Goal: Task Accomplishment & Management: Use online tool/utility

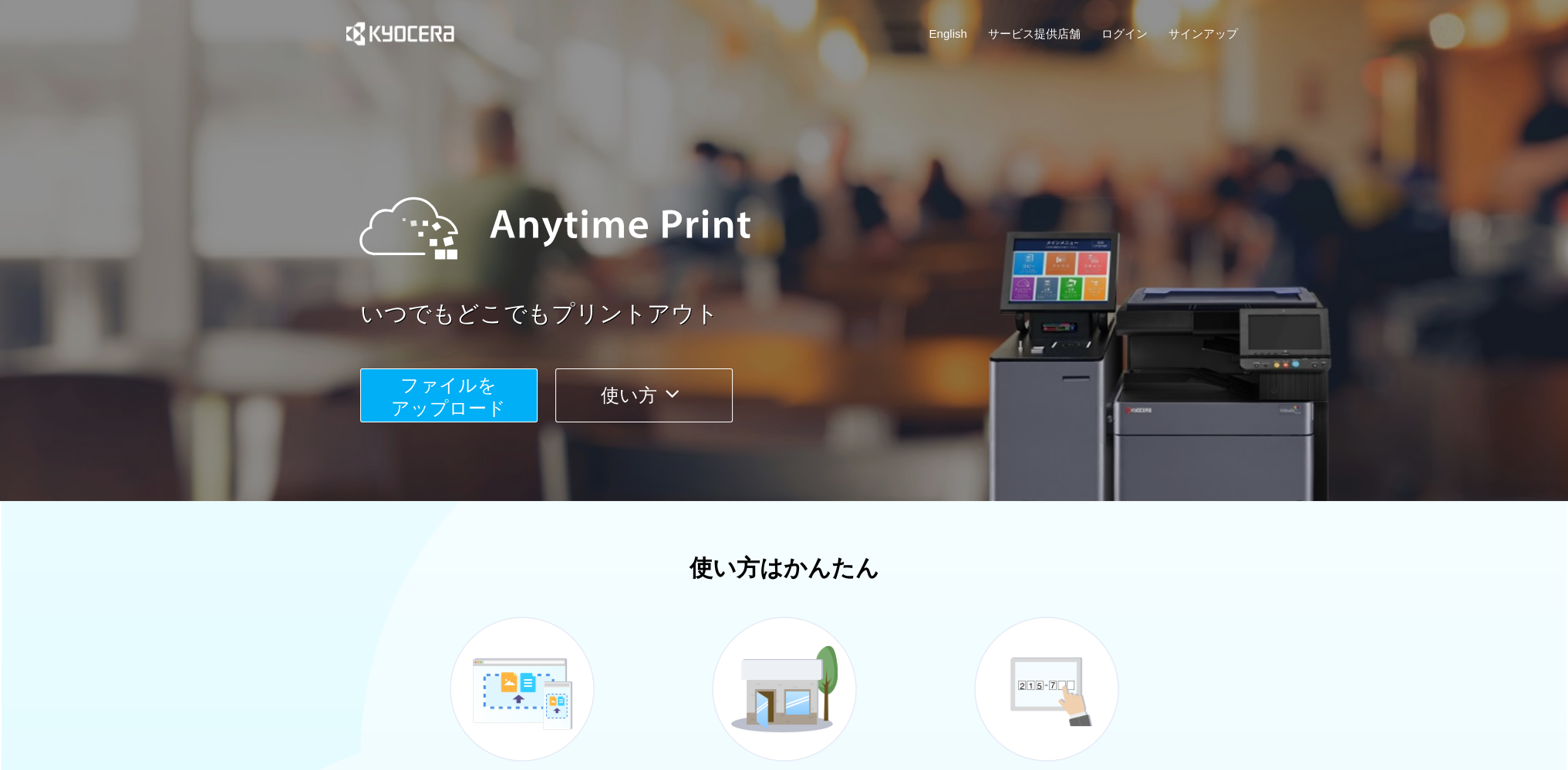
scroll to position [257, 0]
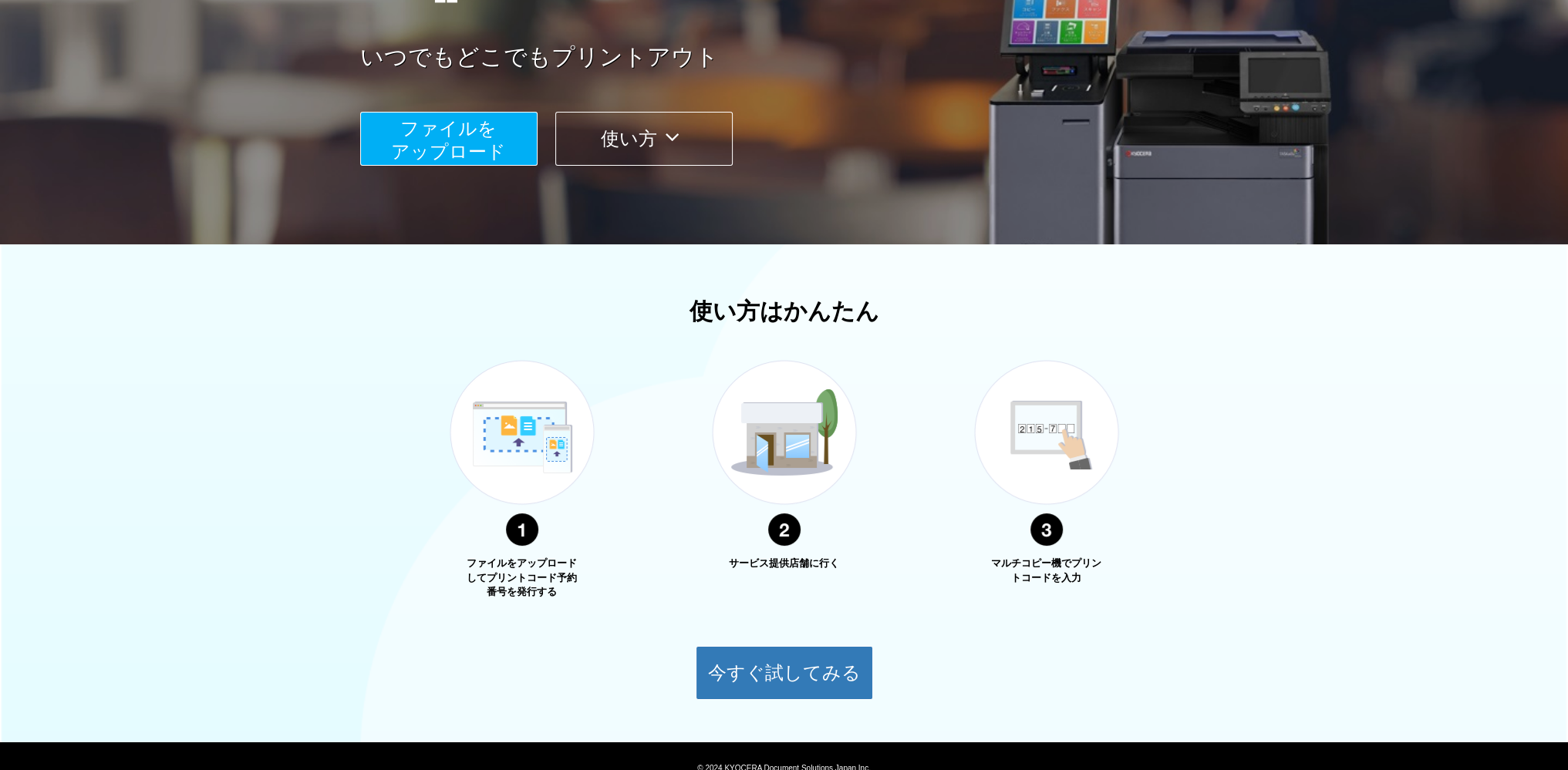
click at [454, 137] on span "ファイルを ​​アップロード" at bounding box center [449, 140] width 115 height 44
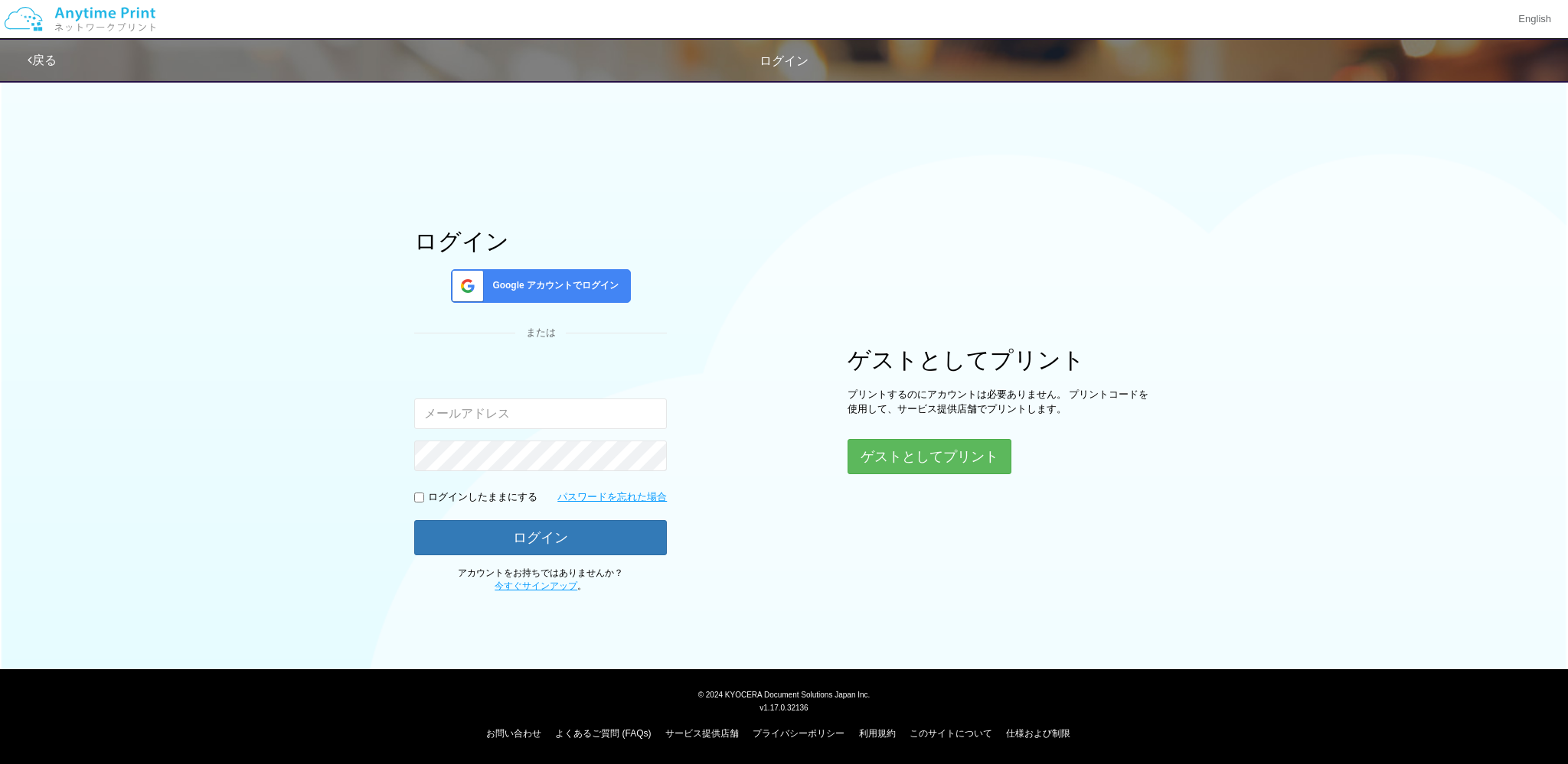
click at [481, 414] on input "email" at bounding box center [541, 413] width 253 height 30
click at [867, 469] on button "ゲストとしてプリント" at bounding box center [928, 456] width 162 height 34
click at [885, 462] on button "ゲストとしてプリント" at bounding box center [928, 456] width 162 height 34
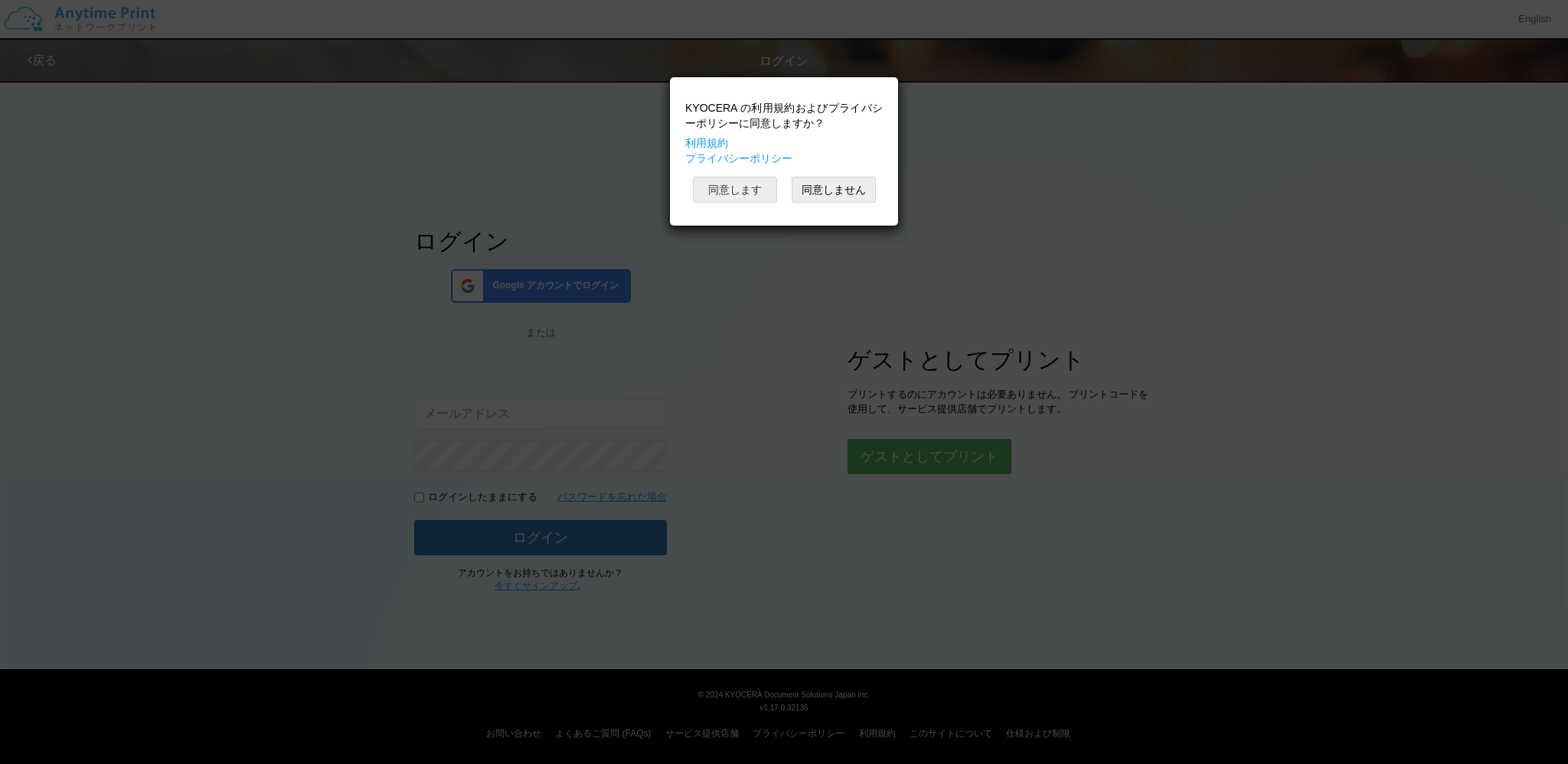
click at [757, 196] on button "同意します" at bounding box center [735, 189] width 84 height 26
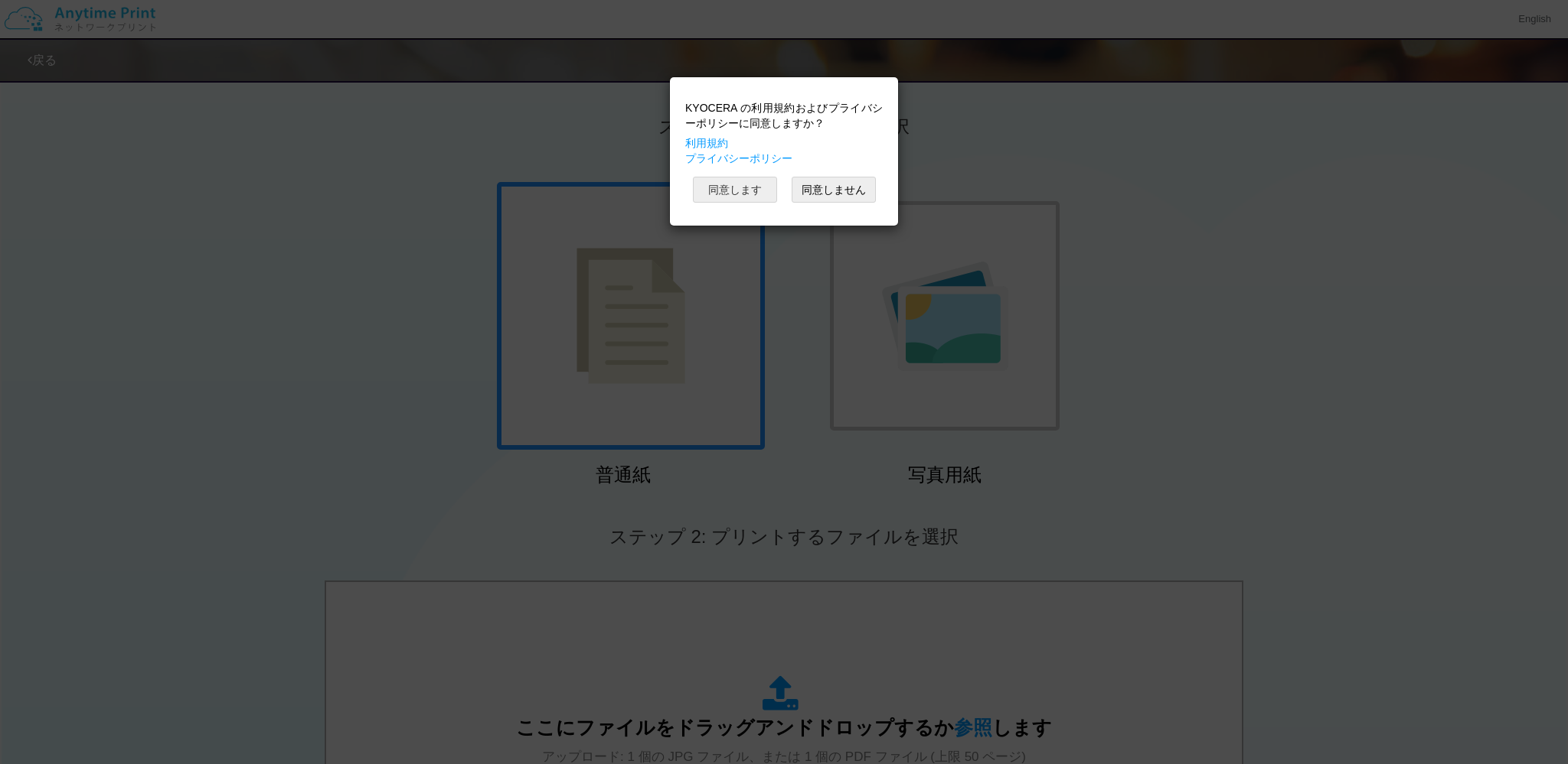
click at [751, 190] on button "同意します" at bounding box center [735, 189] width 84 height 26
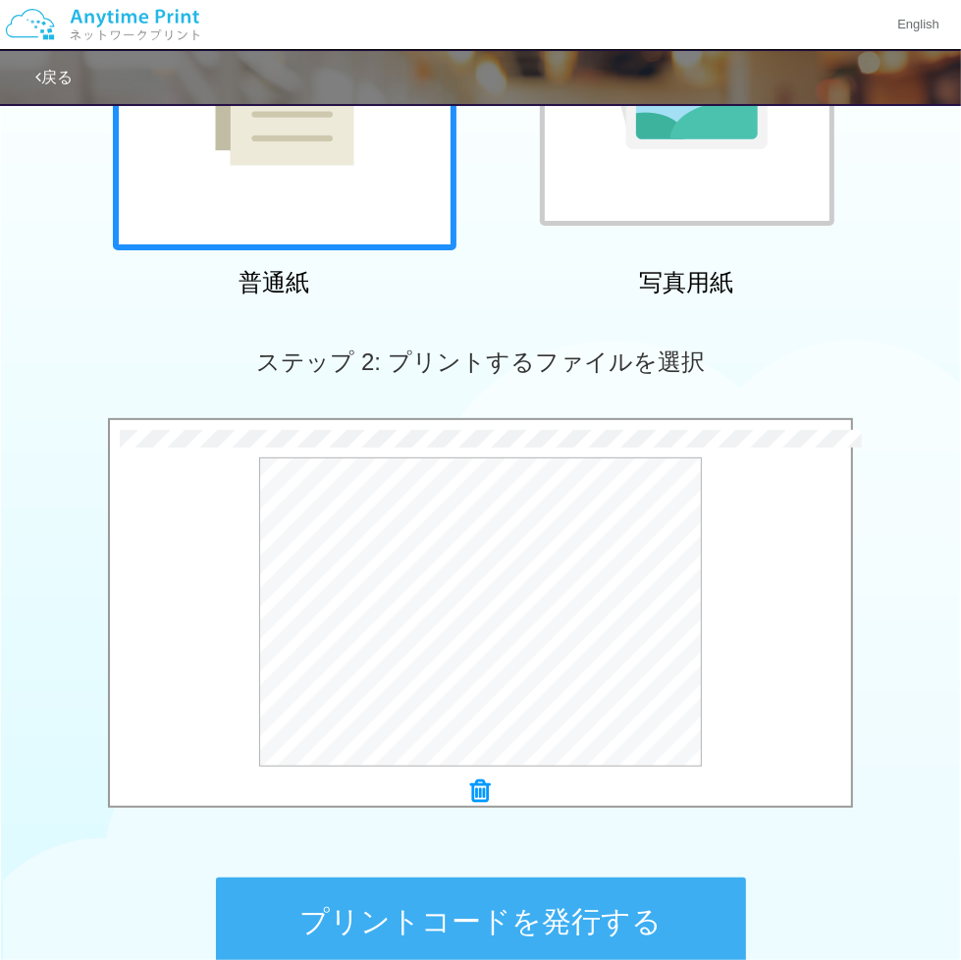
scroll to position [533, 0]
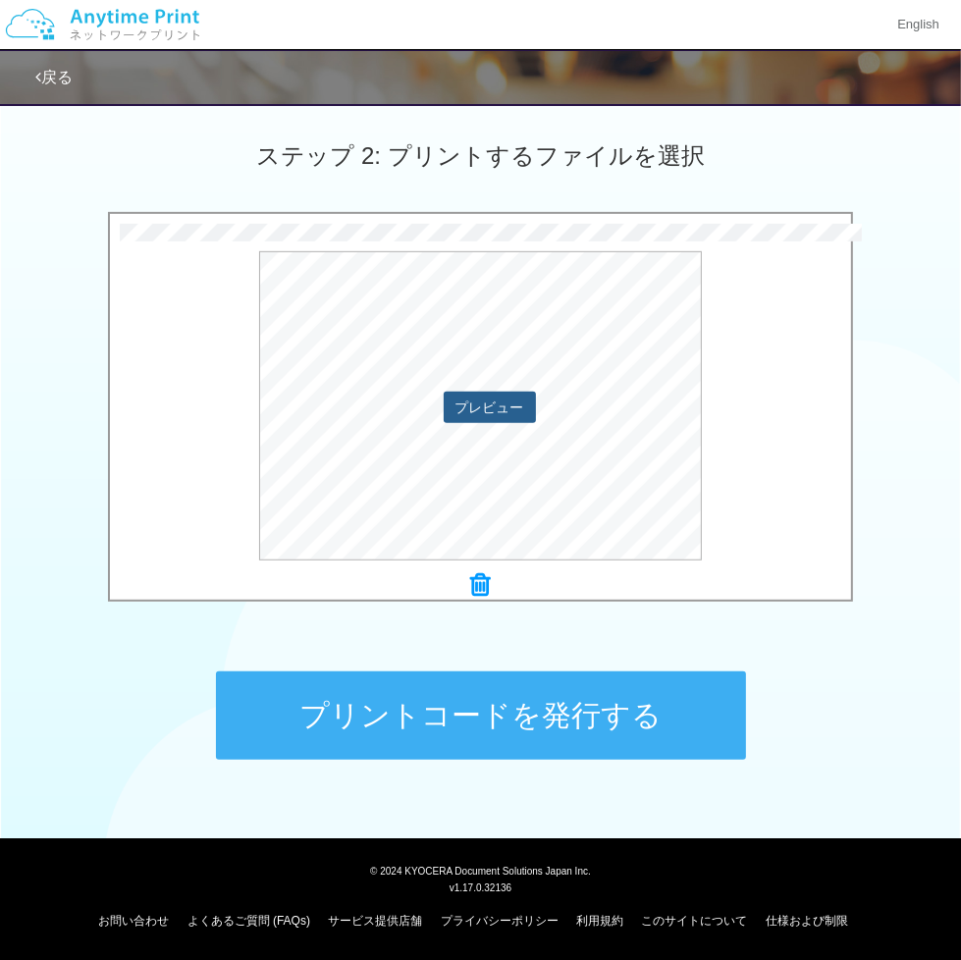
click at [511, 412] on button "プレビュー" at bounding box center [490, 407] width 92 height 31
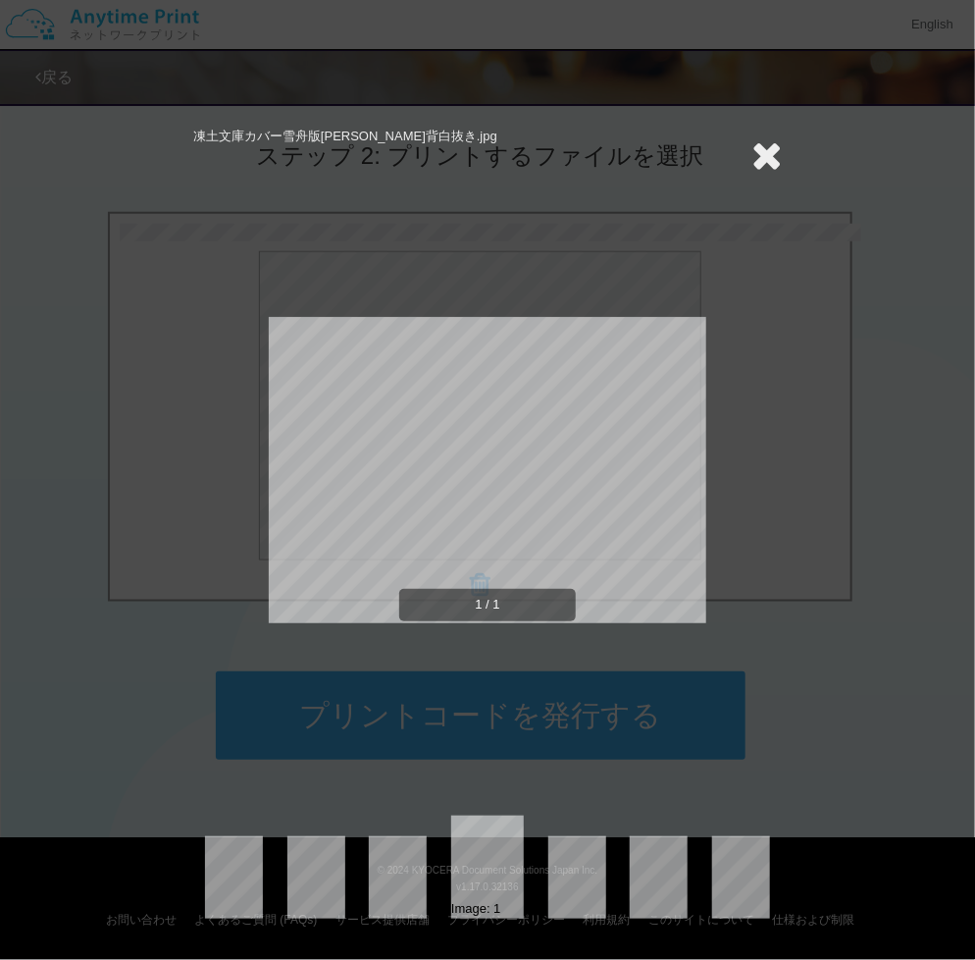
click at [773, 164] on icon at bounding box center [767, 154] width 30 height 39
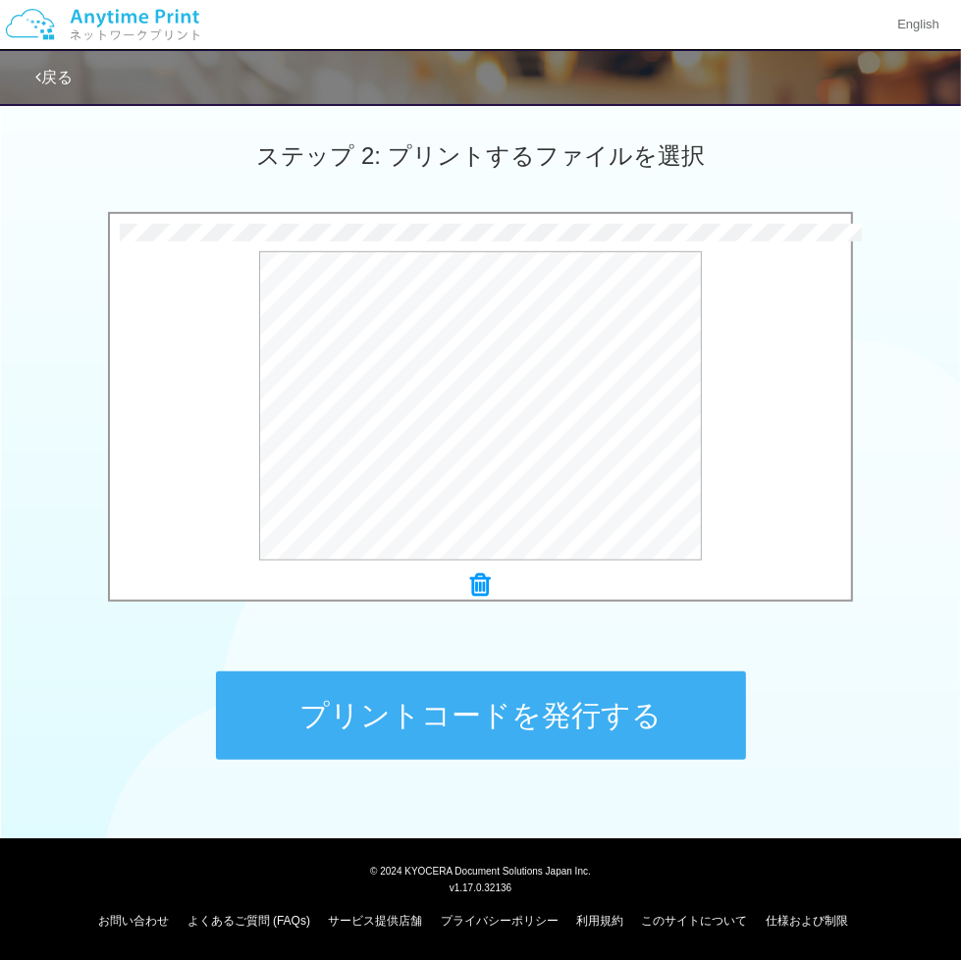
click at [490, 701] on button "プリントコードを発行する" at bounding box center [481, 715] width 530 height 88
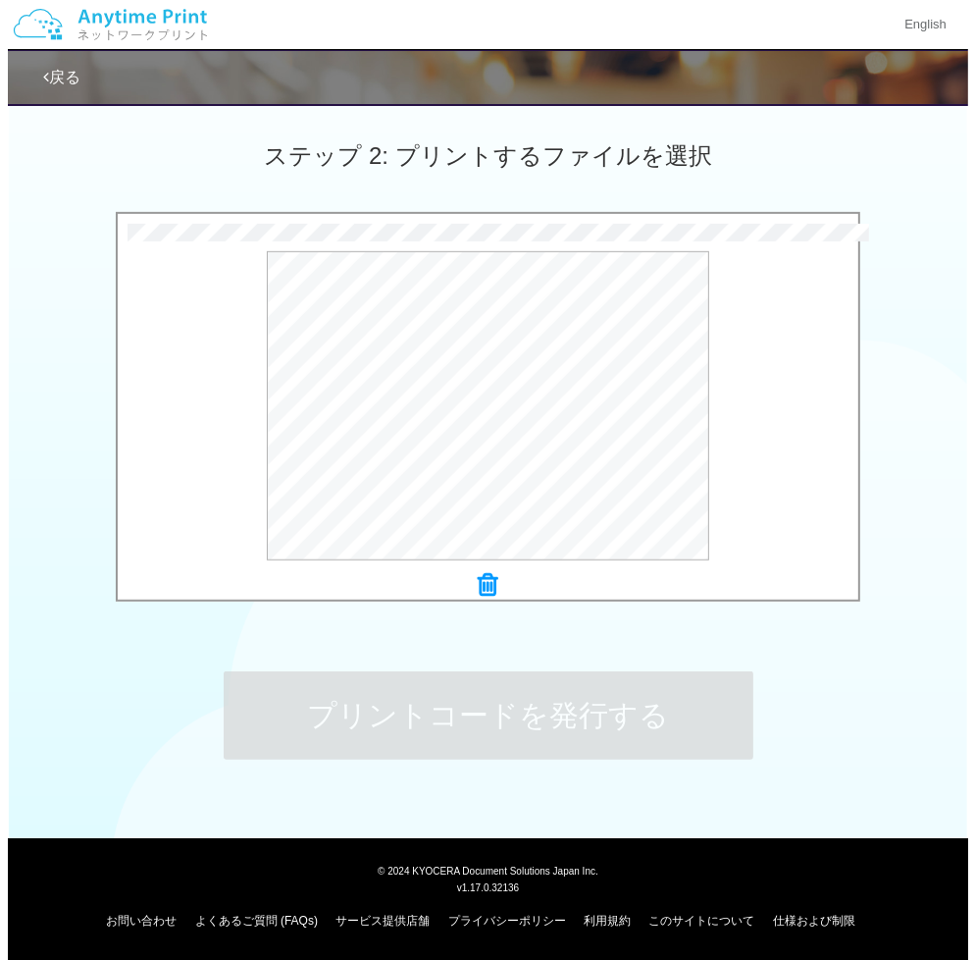
scroll to position [0, 0]
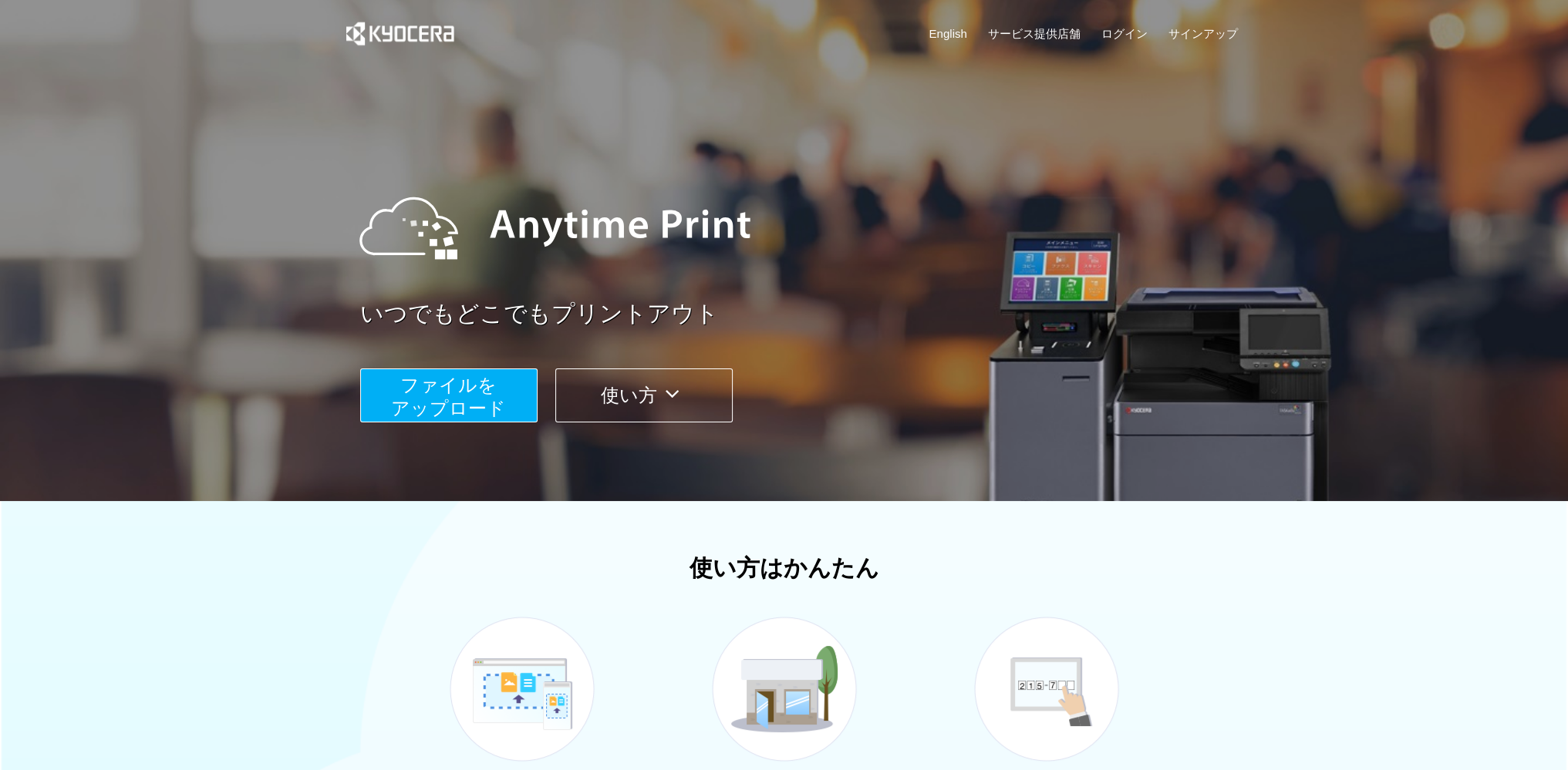
click at [454, 392] on span "ファイルを ​​アップロード" at bounding box center [449, 397] width 115 height 44
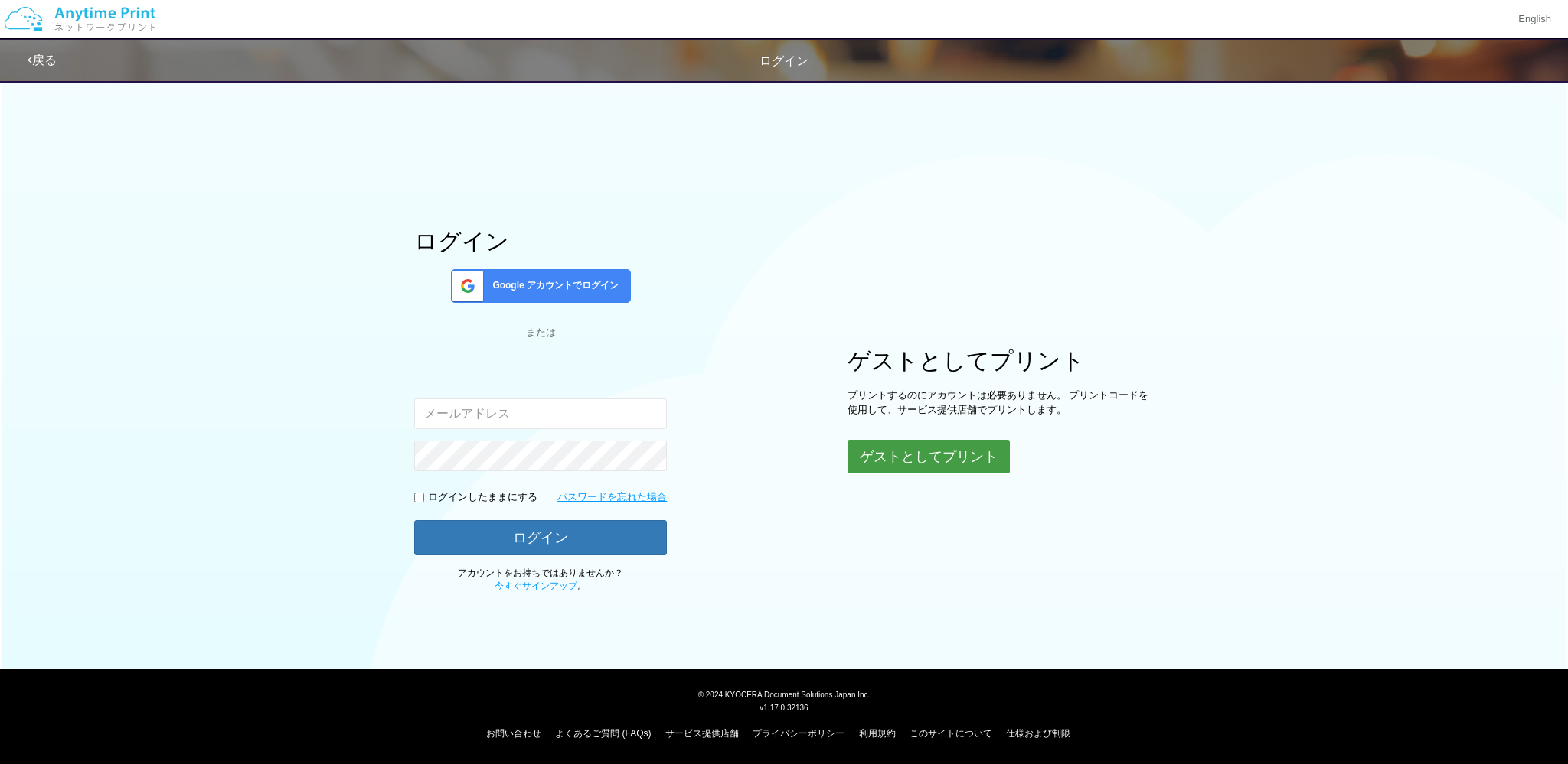
click at [884, 451] on button "ゲストとしてプリント" at bounding box center [928, 456] width 162 height 34
click at [945, 453] on button "ゲストとしてプリント" at bounding box center [928, 456] width 162 height 34
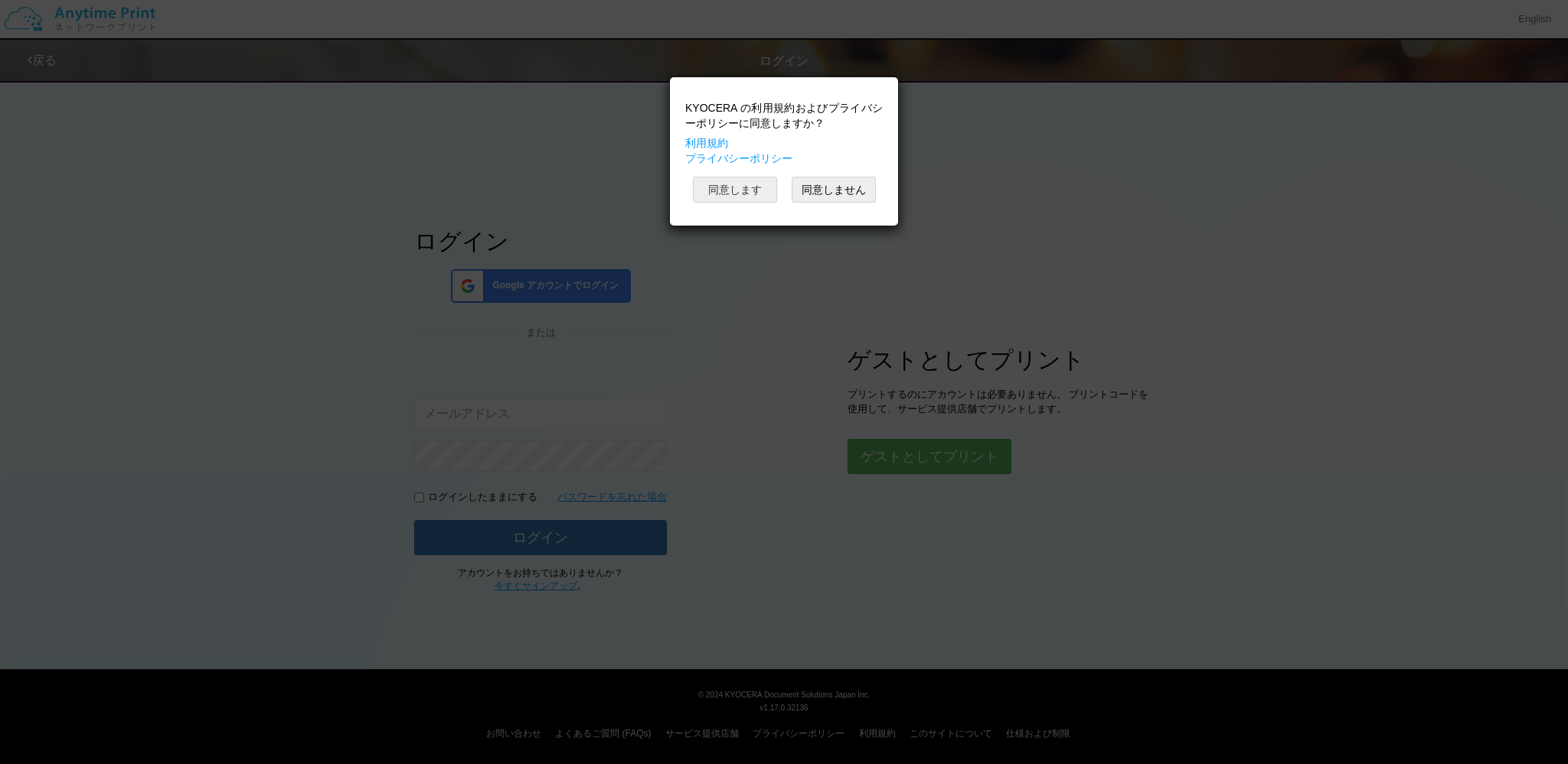
click at [744, 186] on button "同意します" at bounding box center [735, 189] width 84 height 26
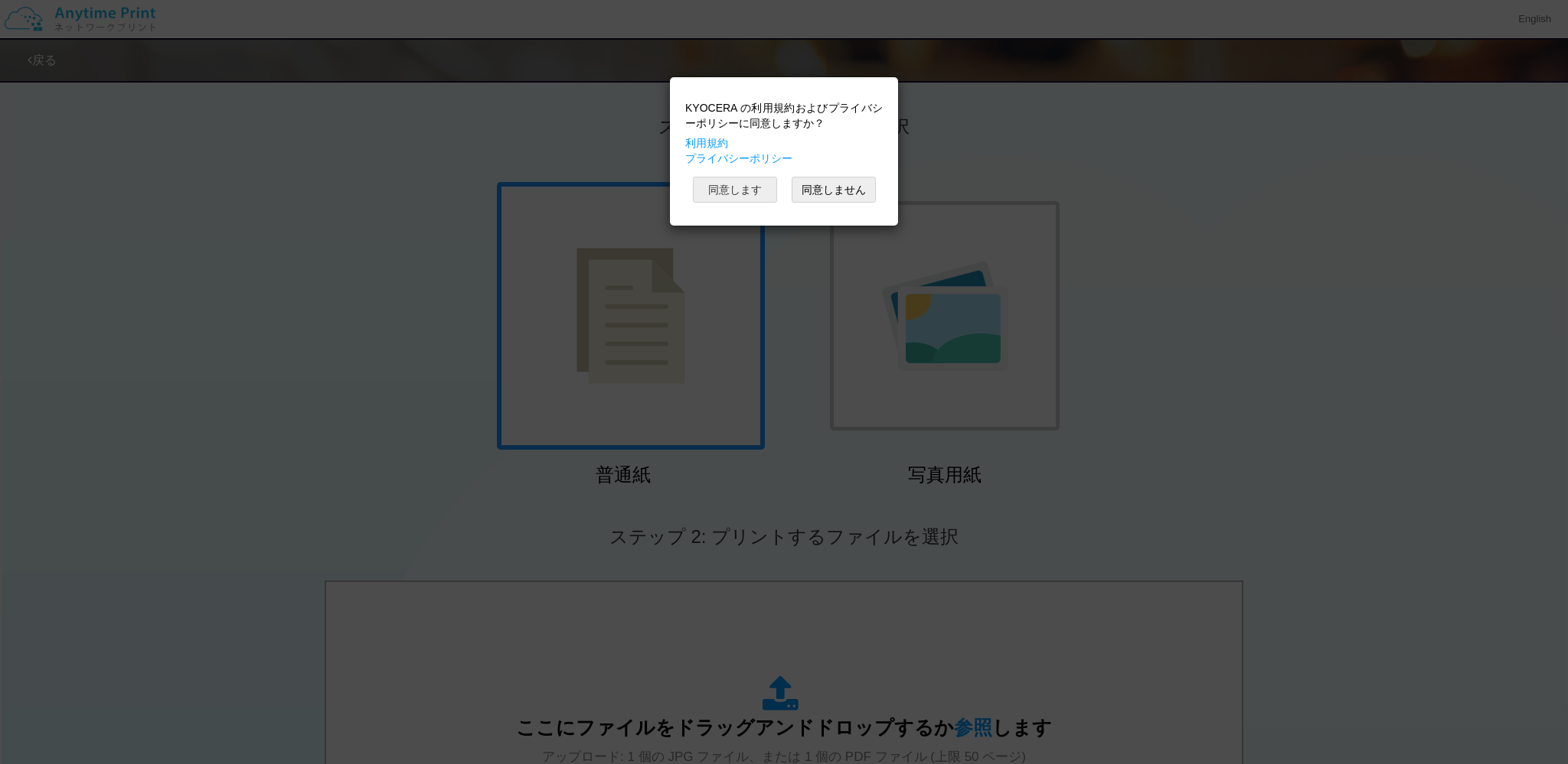
click at [743, 188] on button "同意します" at bounding box center [735, 189] width 84 height 26
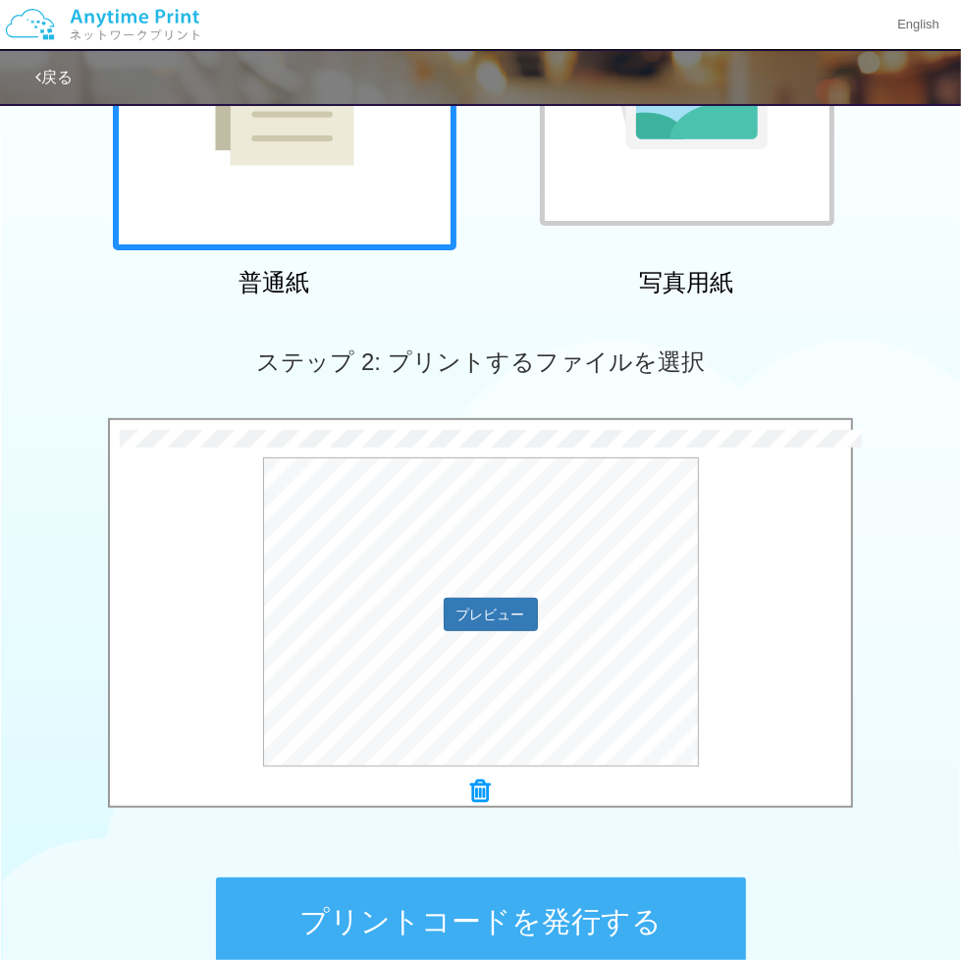
scroll to position [491, 0]
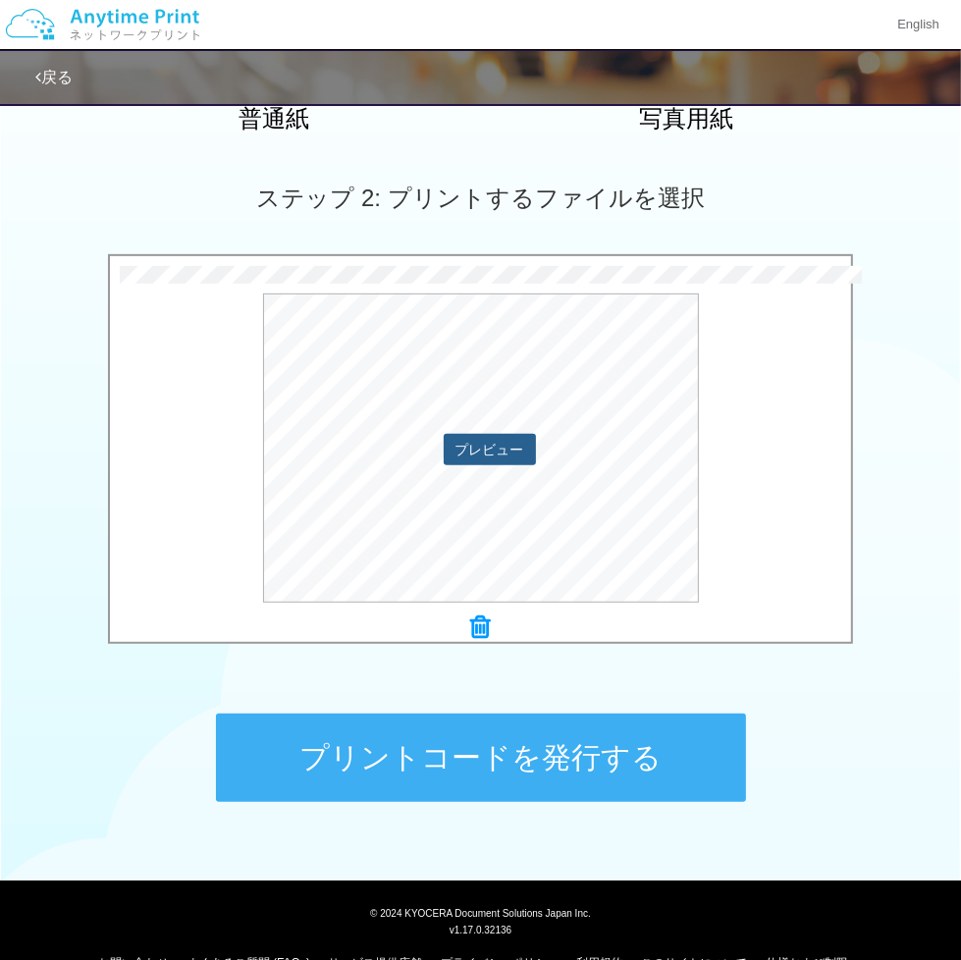
click at [479, 451] on button "プレビュー" at bounding box center [490, 449] width 92 height 31
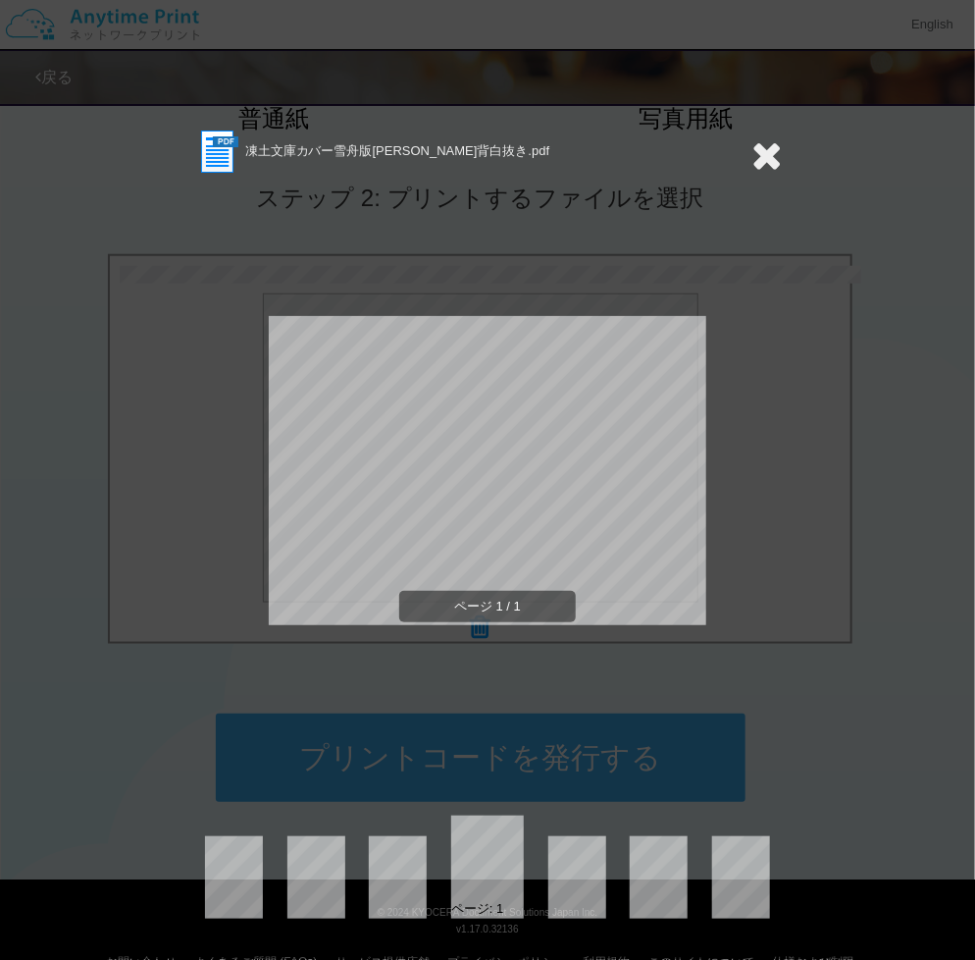
click at [761, 165] on icon at bounding box center [767, 154] width 30 height 39
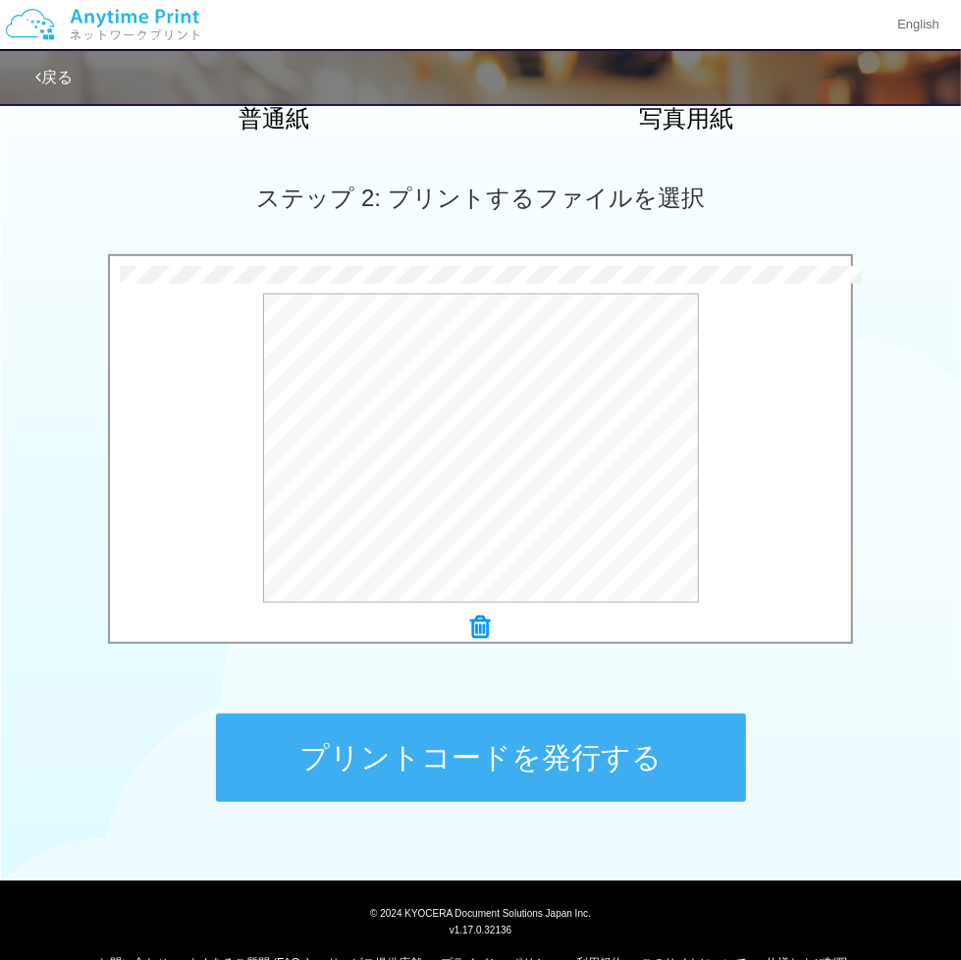
click at [506, 737] on button "プリントコードを発行する" at bounding box center [481, 757] width 530 height 88
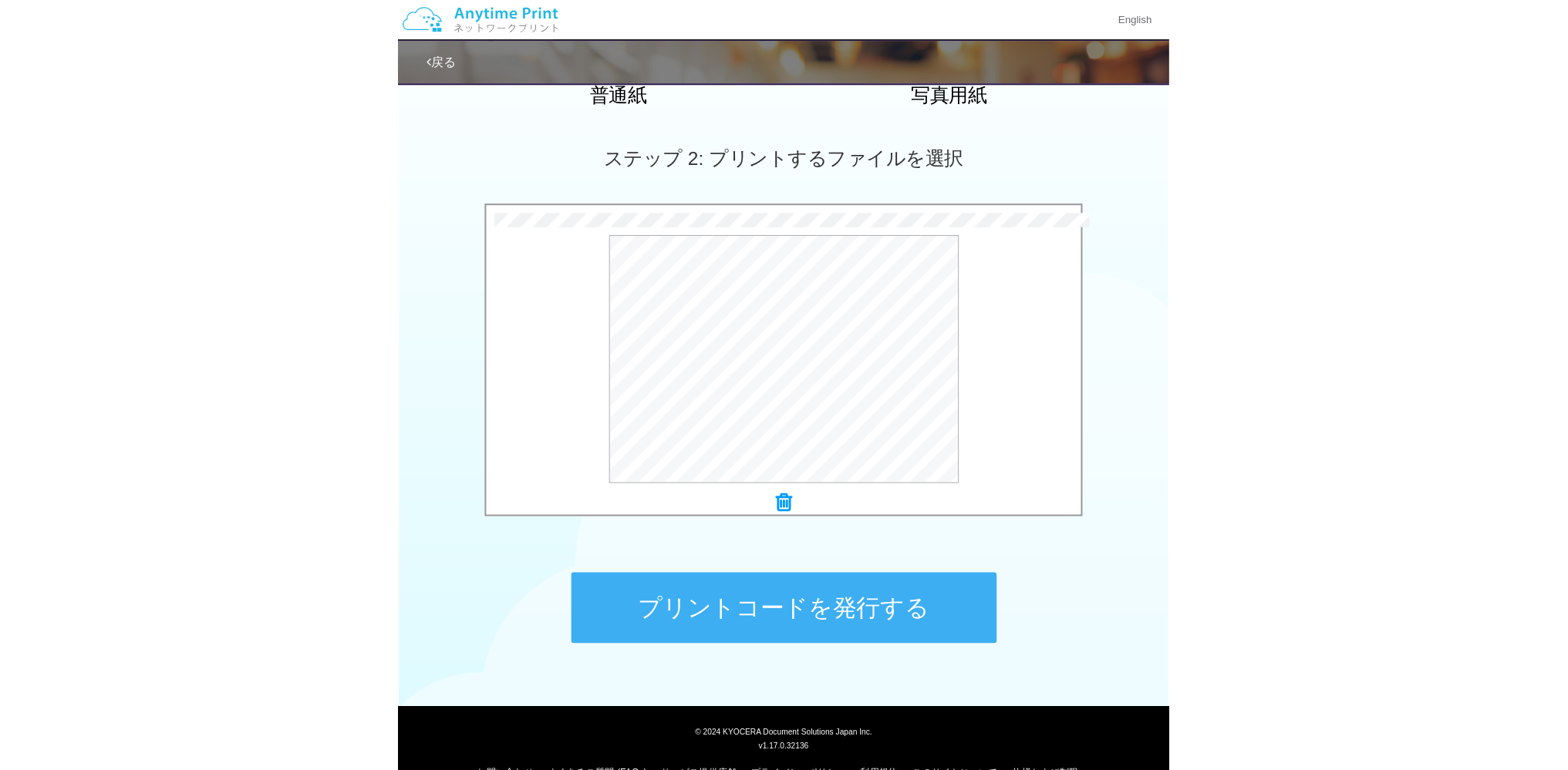
scroll to position [0, 0]
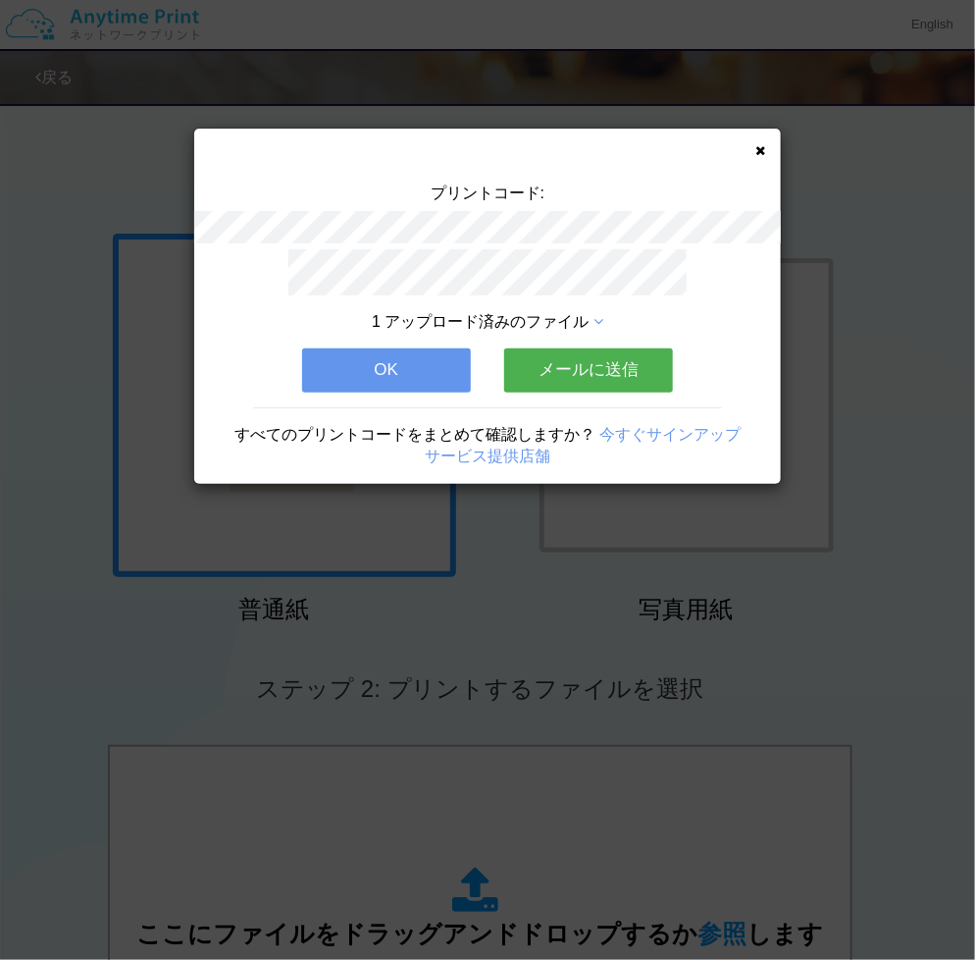
click at [585, 368] on button "メールに送信" at bounding box center [588, 369] width 169 height 43
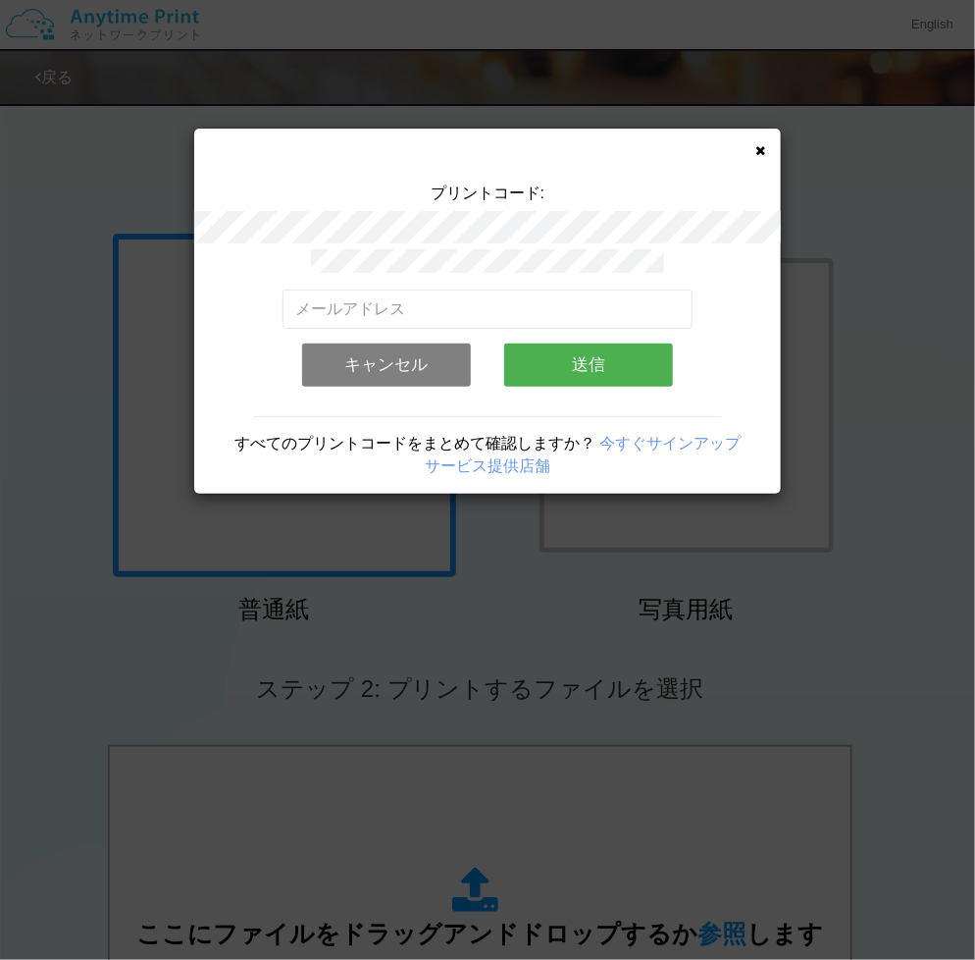
click at [762, 147] on icon at bounding box center [761, 150] width 10 height 13
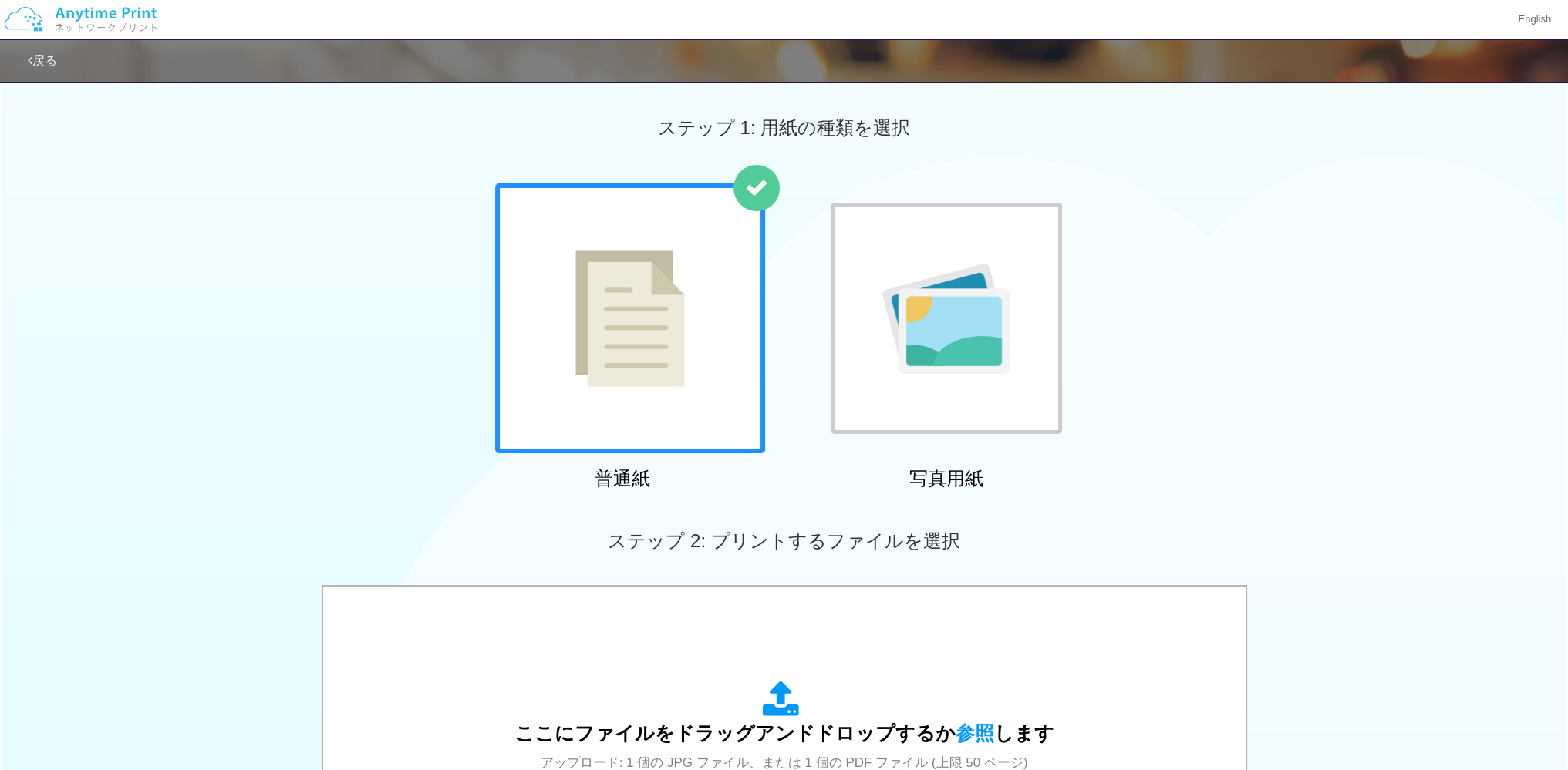
click at [83, 12] on img at bounding box center [80, 19] width 164 height 54
